Goal: Task Accomplishment & Management: Manage account settings

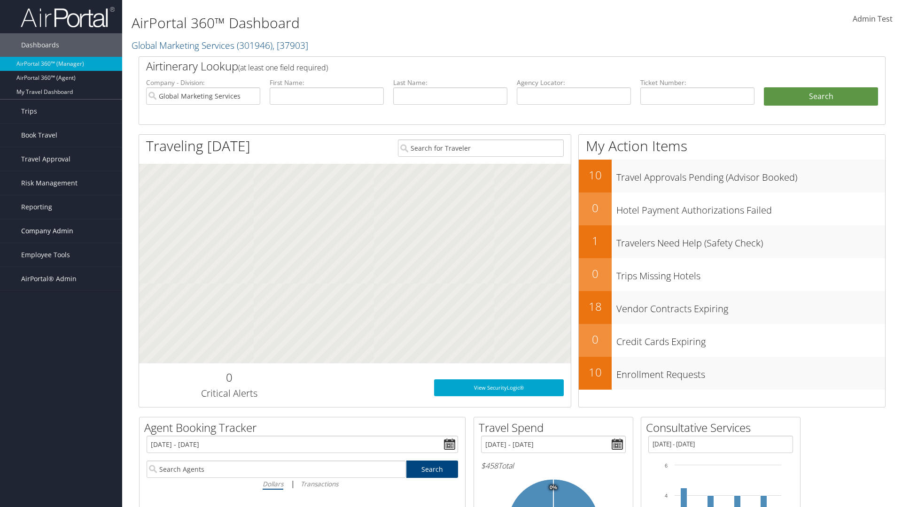
click at [61, 231] on span "Company Admin" at bounding box center [47, 230] width 52 height 23
click at [61, 419] on link "Technology Settings" at bounding box center [61, 419] width 122 height 14
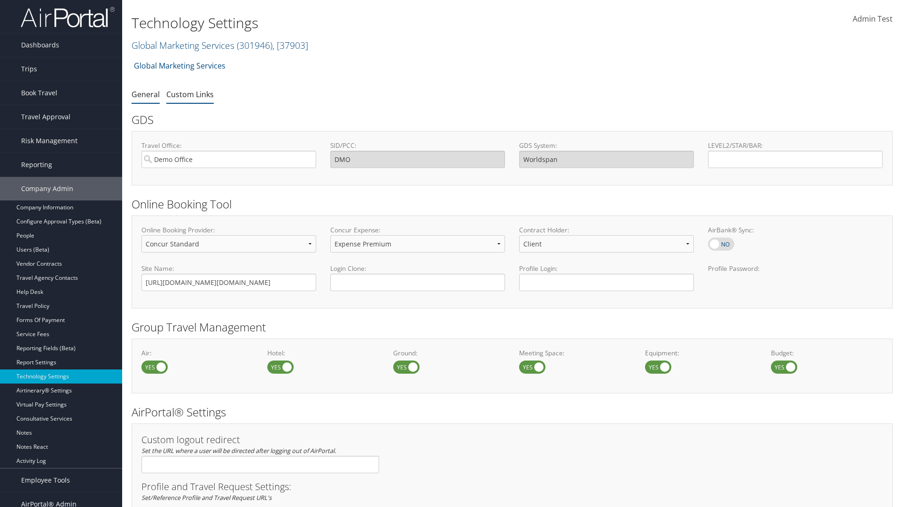
click at [190, 94] on link "Custom Links" at bounding box center [189, 94] width 47 height 10
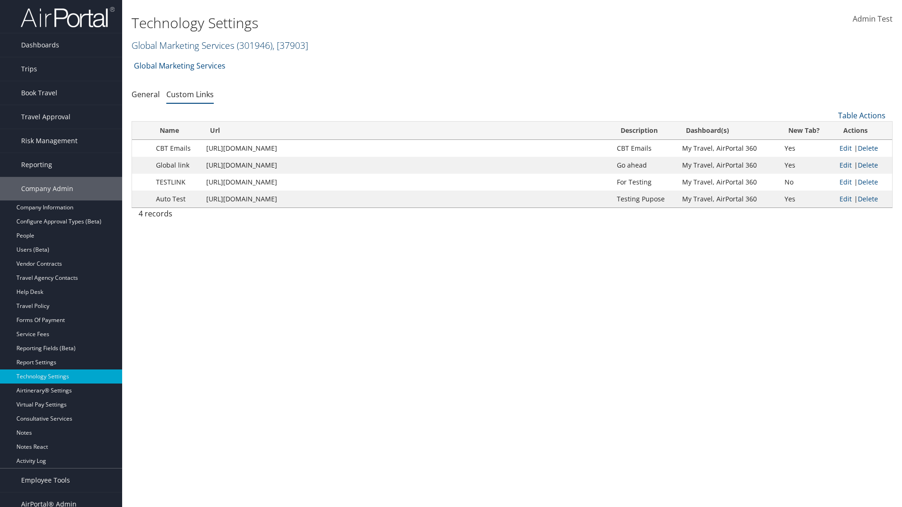
click at [182, 45] on link "Global Marketing Services ( 301946 ) , [ 37903 ]" at bounding box center [219, 45] width 177 height 13
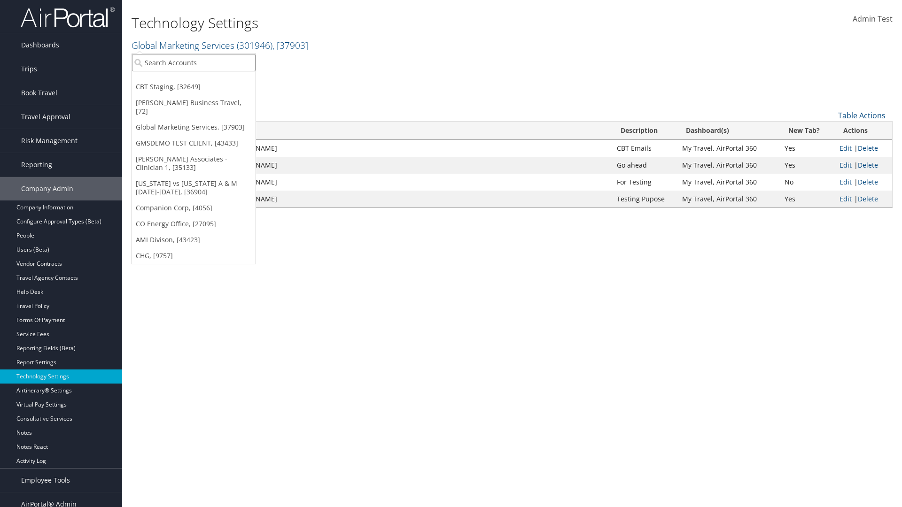
click at [193, 62] on input "search" at bounding box center [194, 62] width 124 height 17
type input "GMSDEMO TEST CLIENT"
click at [219, 80] on div "GMSDEMO TEST CLIENT (GMSDEMOCHILDR), [43433]" at bounding box center [220, 80] width 186 height 8
